Goal: Transaction & Acquisition: Obtain resource

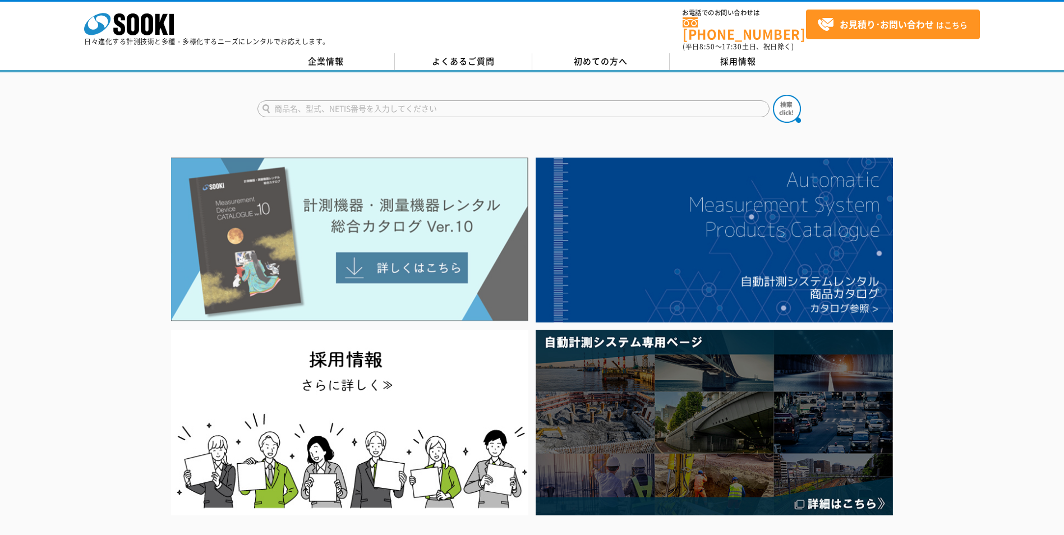
click at [380, 219] on img at bounding box center [349, 240] width 357 height 164
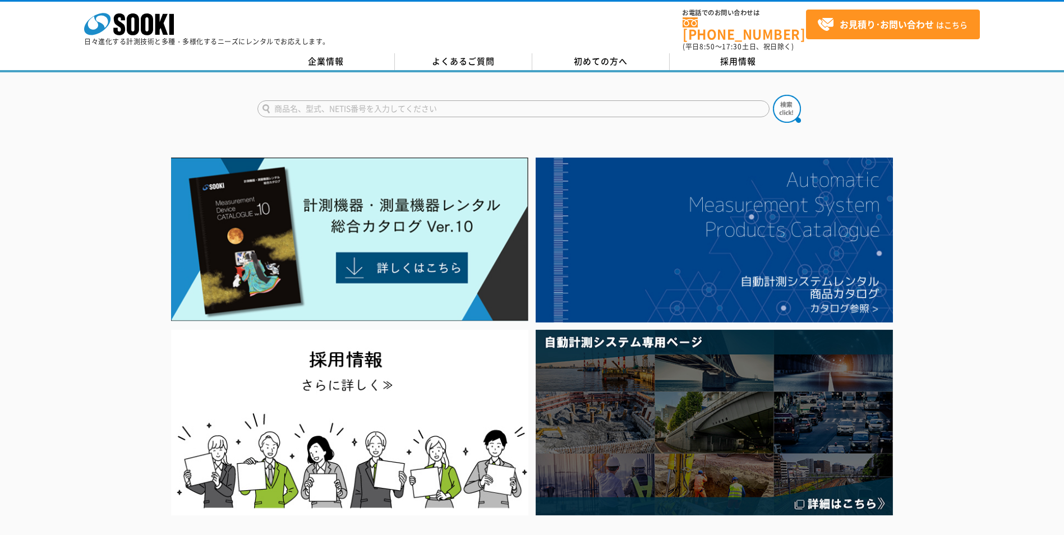
click at [354, 101] on input "text" at bounding box center [513, 108] width 512 height 17
type input "水分"
click at [773, 95] on button at bounding box center [787, 109] width 28 height 28
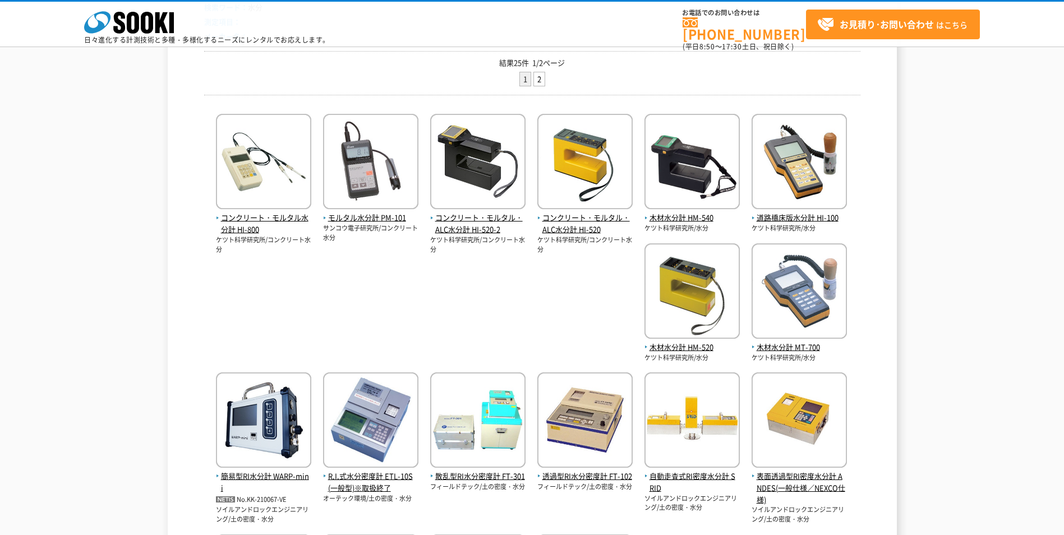
scroll to position [224, 0]
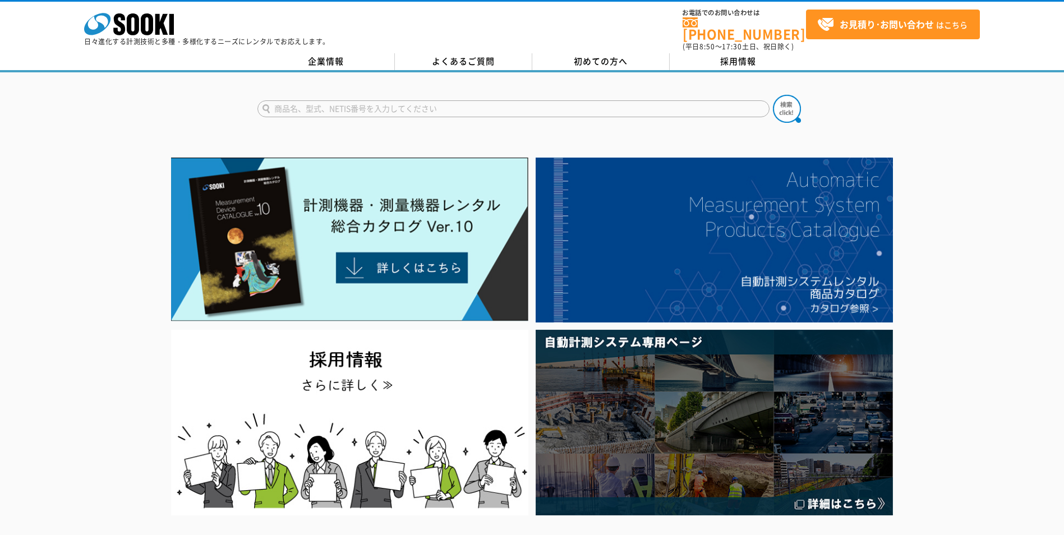
click at [384, 105] on input "text" at bounding box center [513, 108] width 512 height 17
type input "商品名、型式、NETIS番号を入力してください"
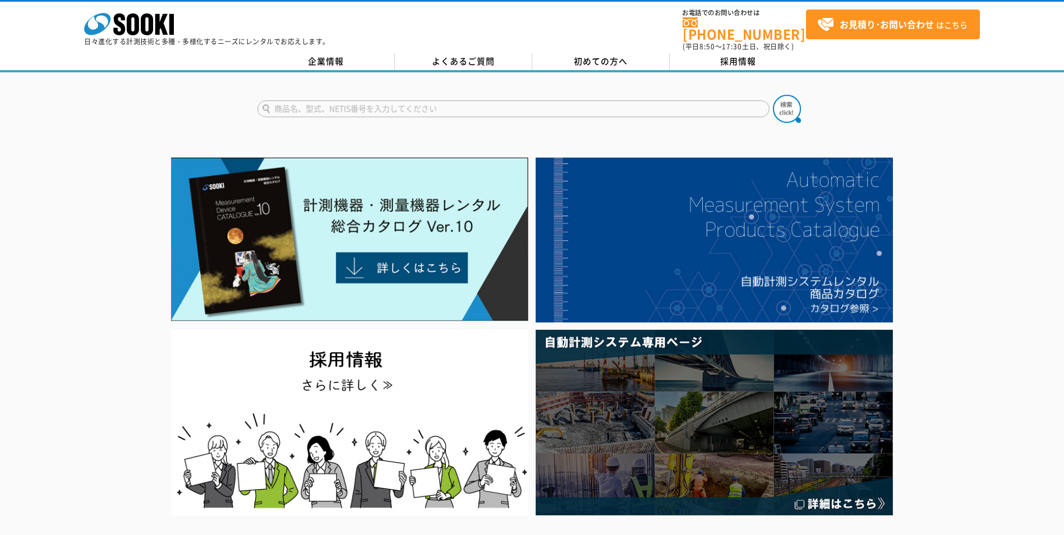
click at [398, 102] on input "text" at bounding box center [513, 108] width 512 height 17
click at [370, 106] on input "text" at bounding box center [513, 108] width 512 height 17
type input "木材水分計"
click at [773, 95] on button at bounding box center [787, 109] width 28 height 28
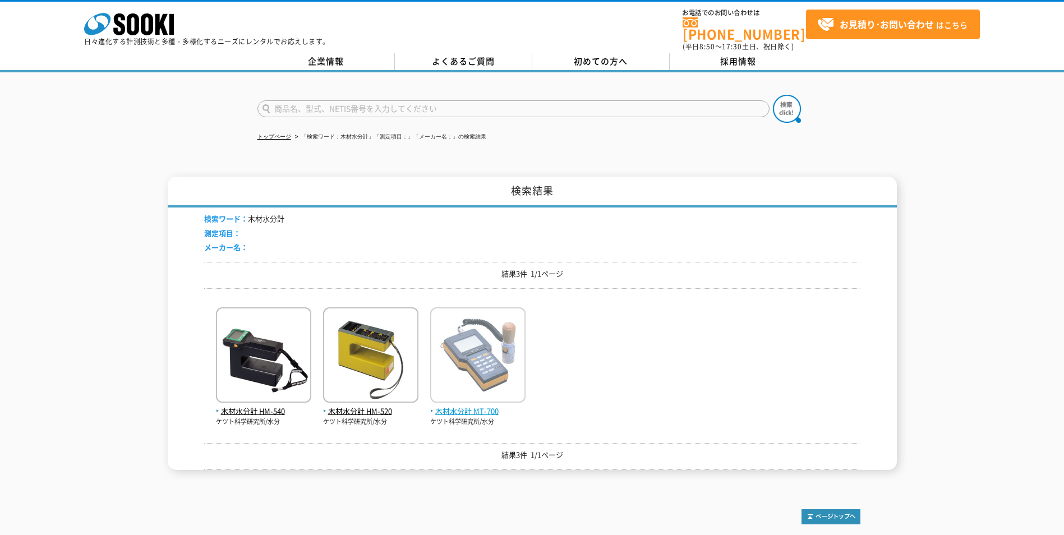
click at [491, 344] on img at bounding box center [477, 356] width 95 height 98
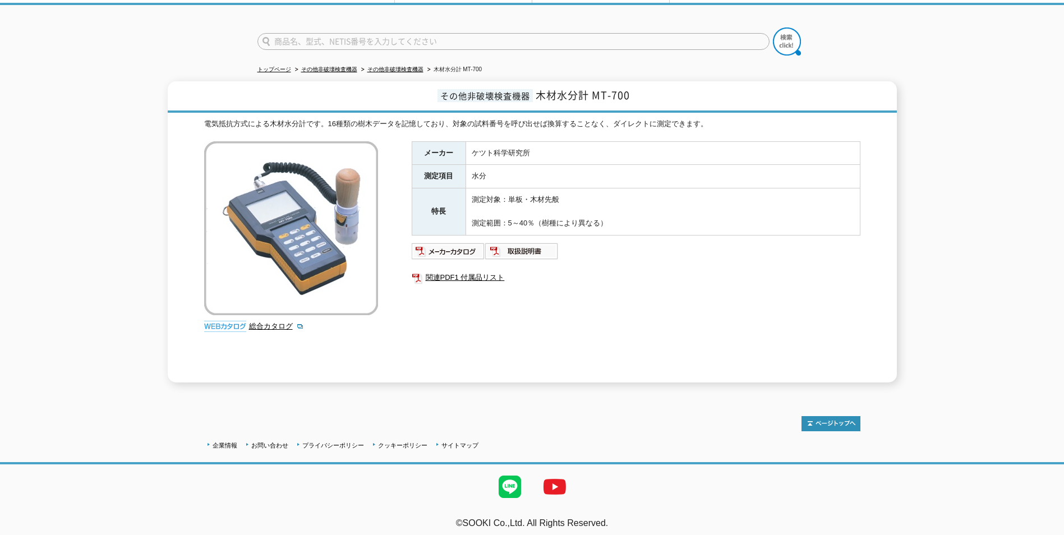
scroll to position [66, 0]
